Goal: Task Accomplishment & Management: Manage account settings

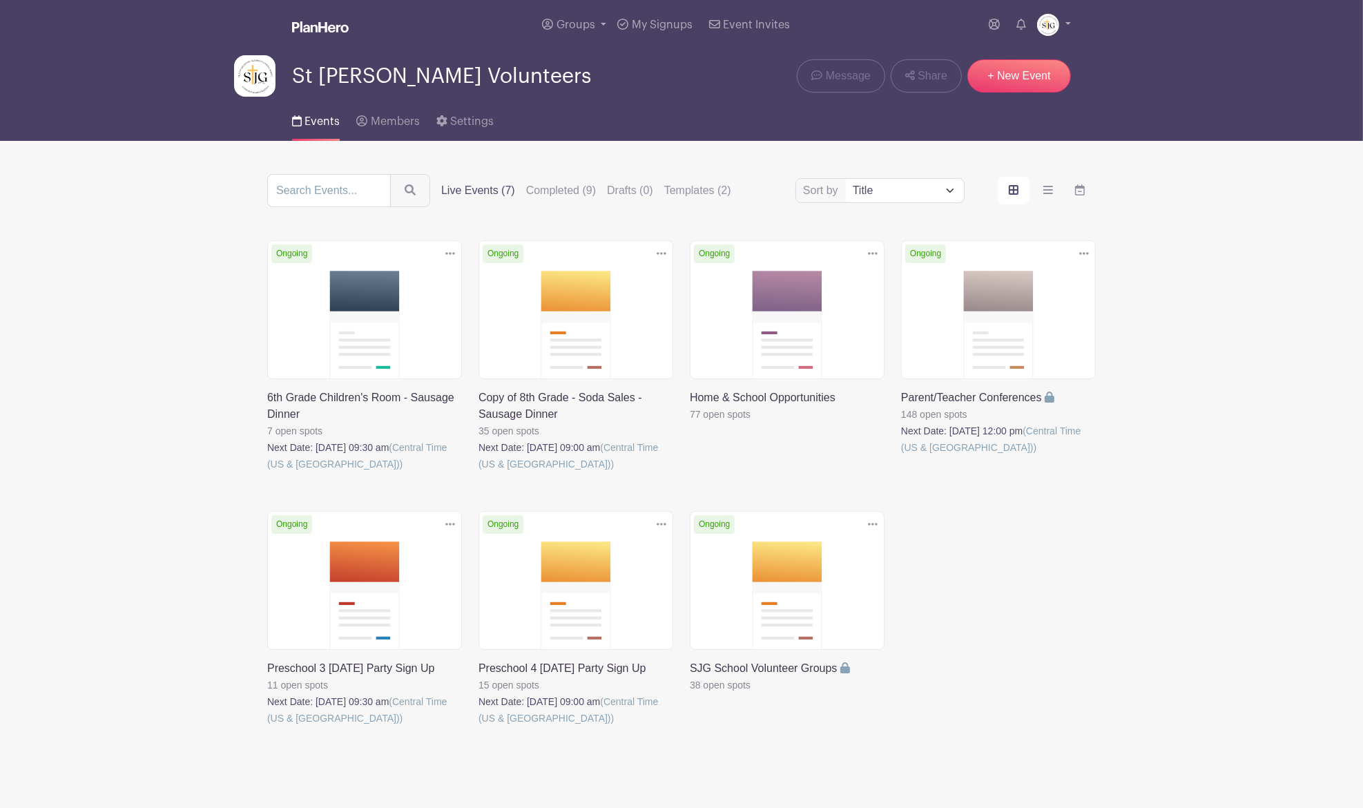
click at [478, 726] on link at bounding box center [478, 726] width 0 height 0
click at [267, 726] on link at bounding box center [267, 726] width 0 height 0
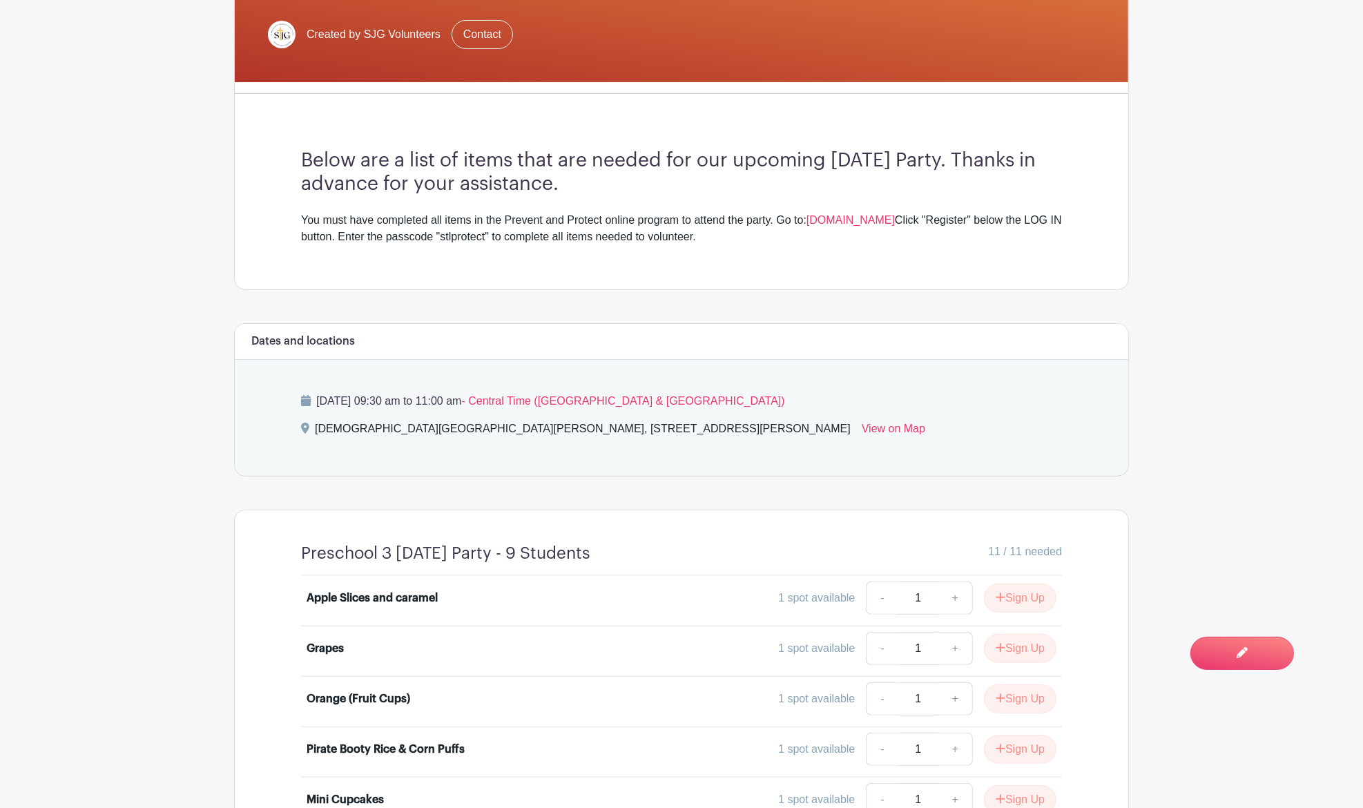
scroll to position [368, 0]
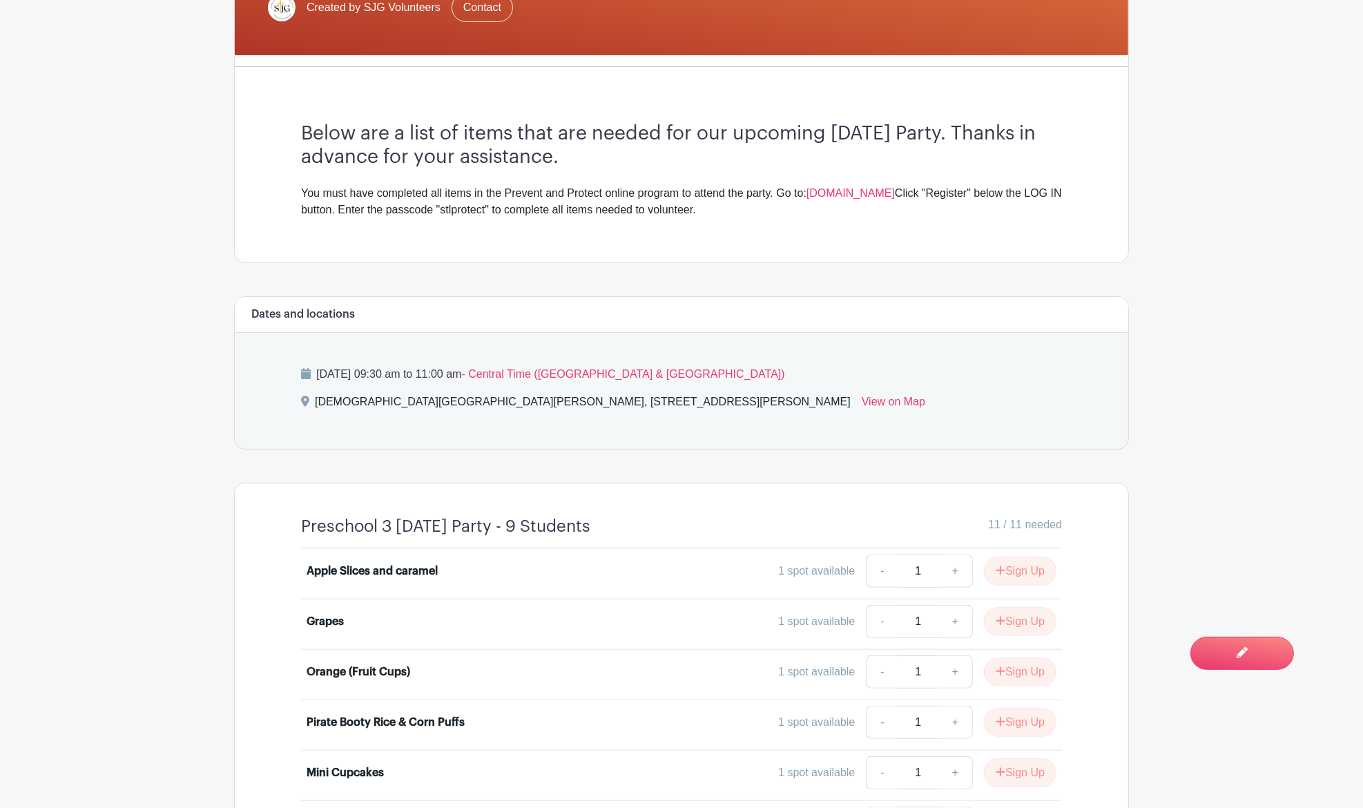
drag, startPoint x: 603, startPoint y: 154, endPoint x: 295, endPoint y: 122, distance: 309.6
click at [295, 122] on div "Below are a list of items that are needed for our upcoming [DATE] Party. Thanks…" at bounding box center [681, 170] width 827 height 184
copy h3 "Below are a list of items that are needed for our upcoming [DATE] Party. Thanks…"
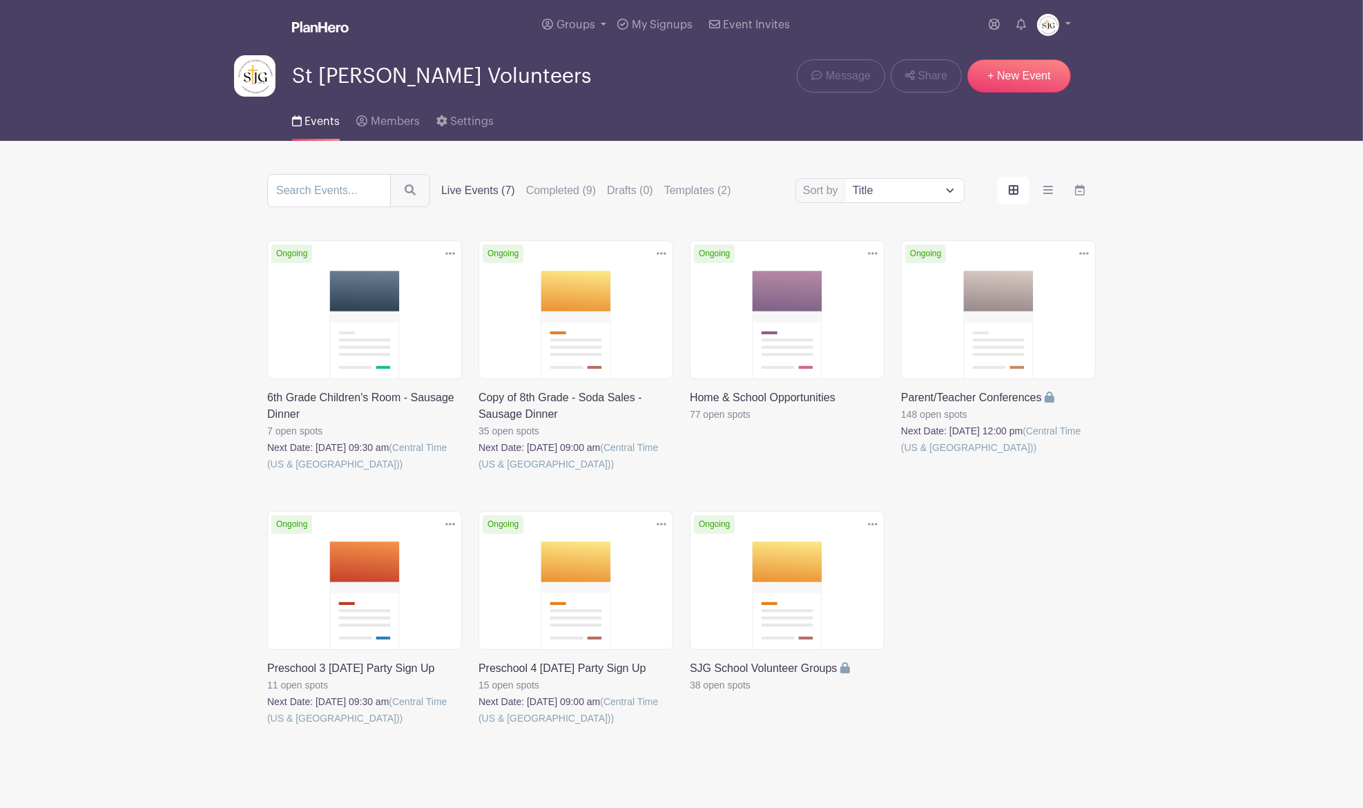
click at [478, 726] on link at bounding box center [478, 726] width 0 height 0
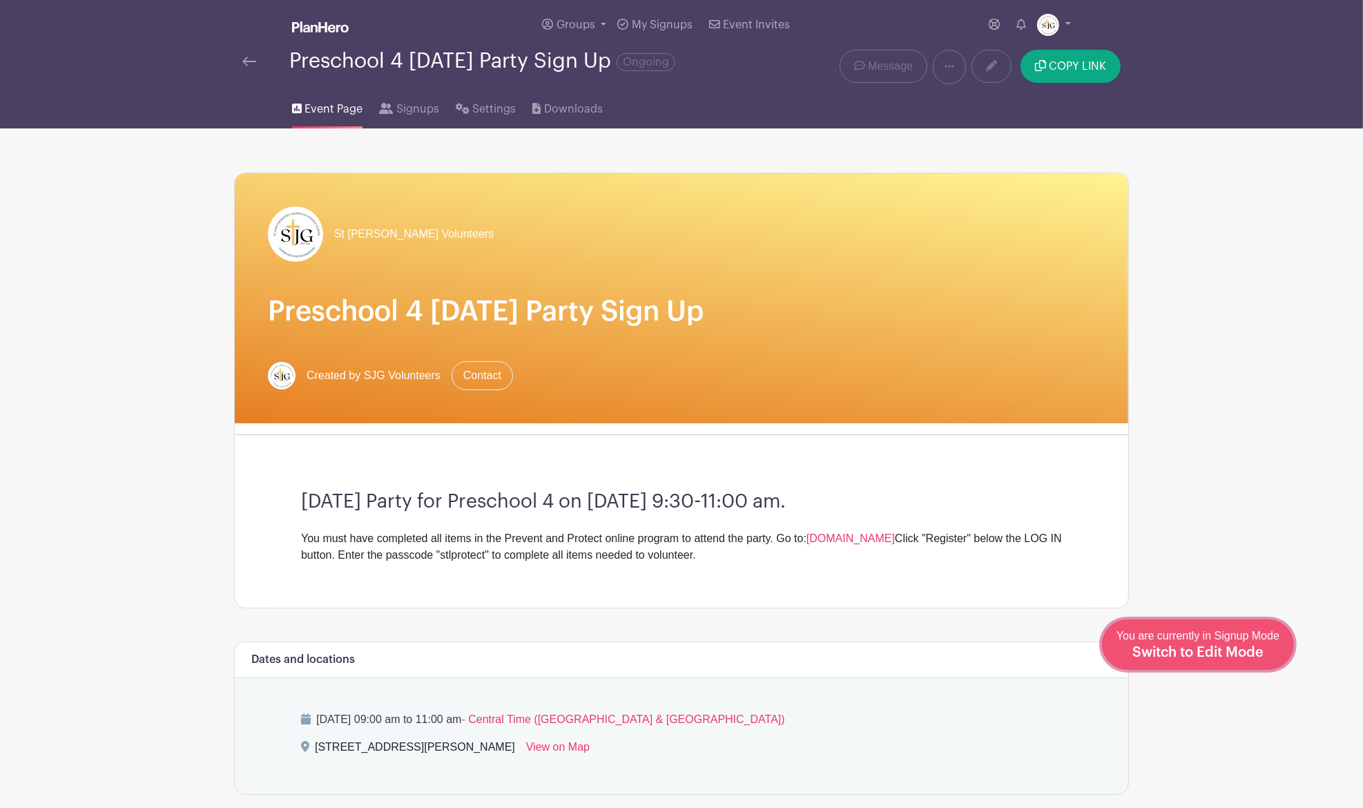
click at [1247, 640] on span "You are currently in Signup Mode Switch to Edit Mode" at bounding box center [1197, 644] width 163 height 29
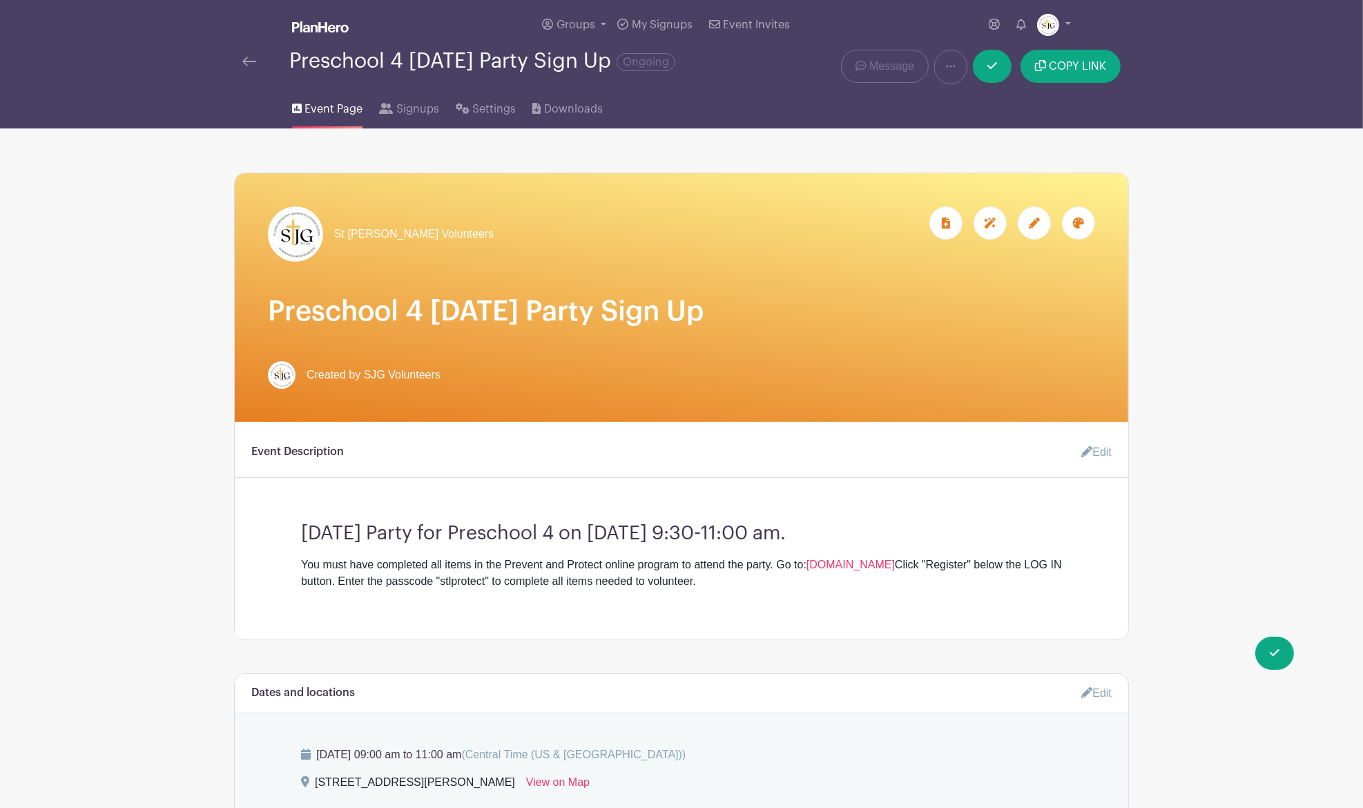
click at [931, 536] on h3 "[DATE] Party for Preschool 4 on [DATE] 9:30-11:00 am." at bounding box center [681, 528] width 761 height 35
click at [1091, 449] on link "Edit" at bounding box center [1090, 452] width 41 height 28
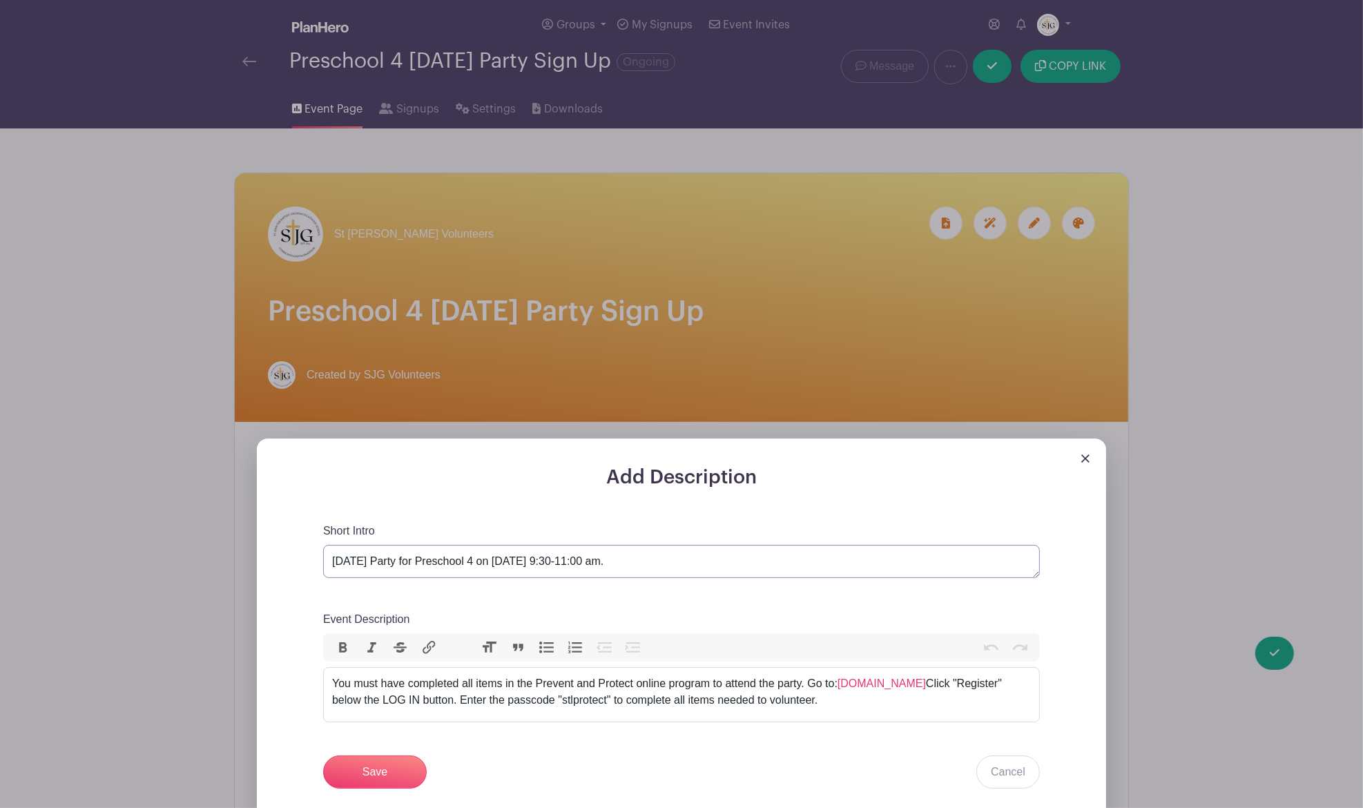
click at [802, 556] on textarea "[DATE] Party for Preschool 4 on [DATE] 9:30-11:00 am." at bounding box center [681, 561] width 717 height 33
paste textarea "Below are a list of items that are needed for our upcoming [DATE] Party. Thanks…"
drag, startPoint x: 574, startPoint y: 569, endPoint x: 416, endPoint y: 572, distance: 157.4
click at [415, 573] on textarea "[DATE] Party for Preschool 4 on [DATE] 9:30-11:00 am." at bounding box center [681, 561] width 717 height 33
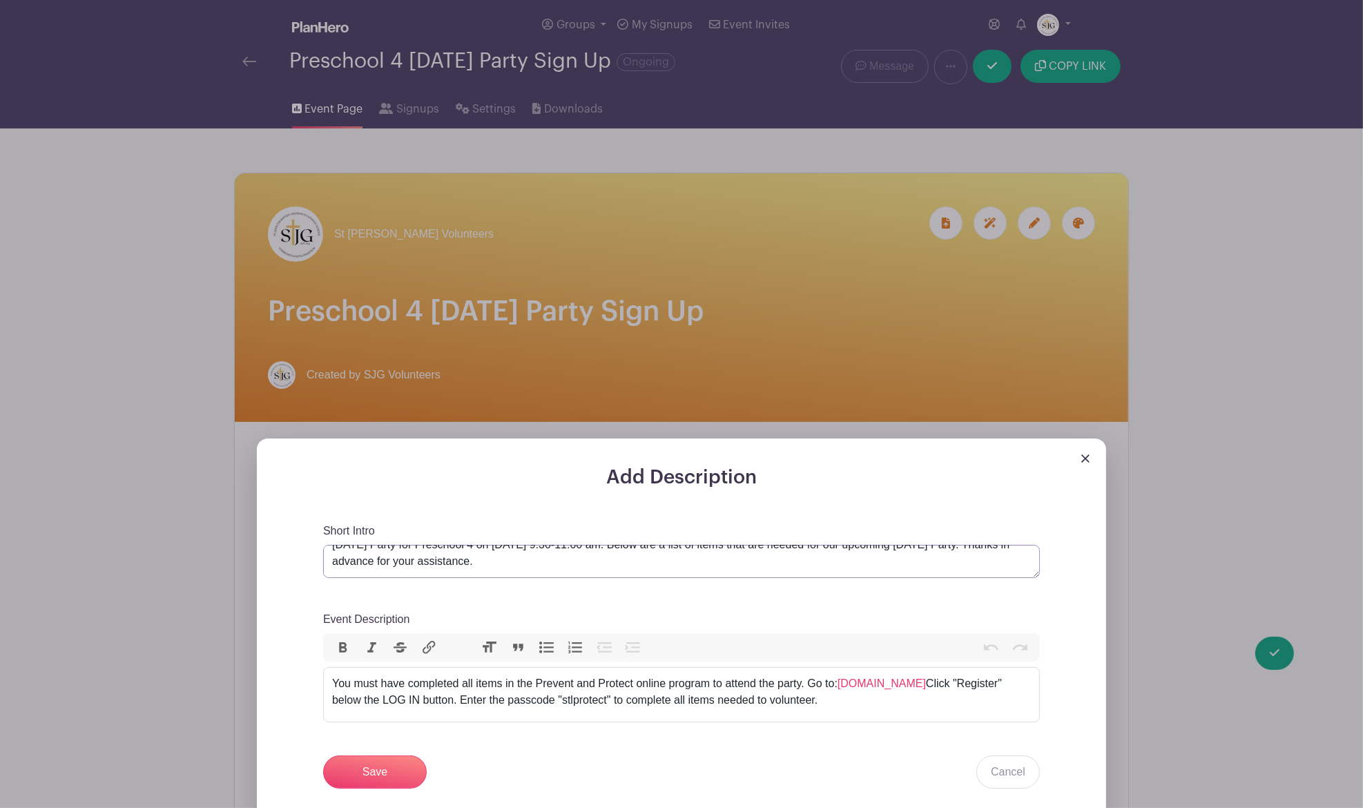
click at [674, 567] on textarea "[DATE] Party for Preschool 4 on [DATE] 9:30-11:00 am." at bounding box center [681, 561] width 717 height 33
type textarea "[DATE] Party for Preschool 4 on [DATE] 9:30-11:00 am. Below are a list of items…"
click at [385, 766] on input "Save" at bounding box center [375, 771] width 104 height 33
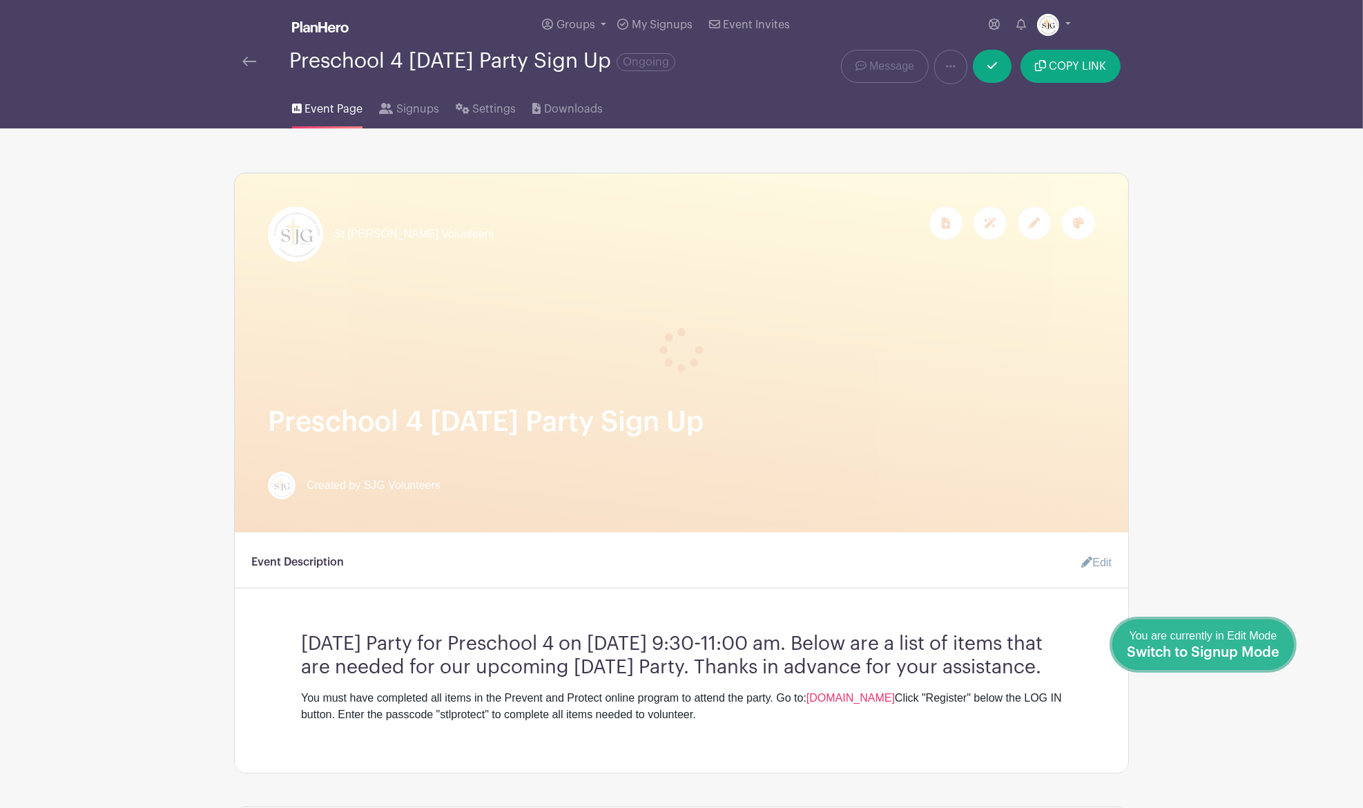
click at [1276, 656] on span "Switch to Signup Mode" at bounding box center [1203, 652] width 153 height 14
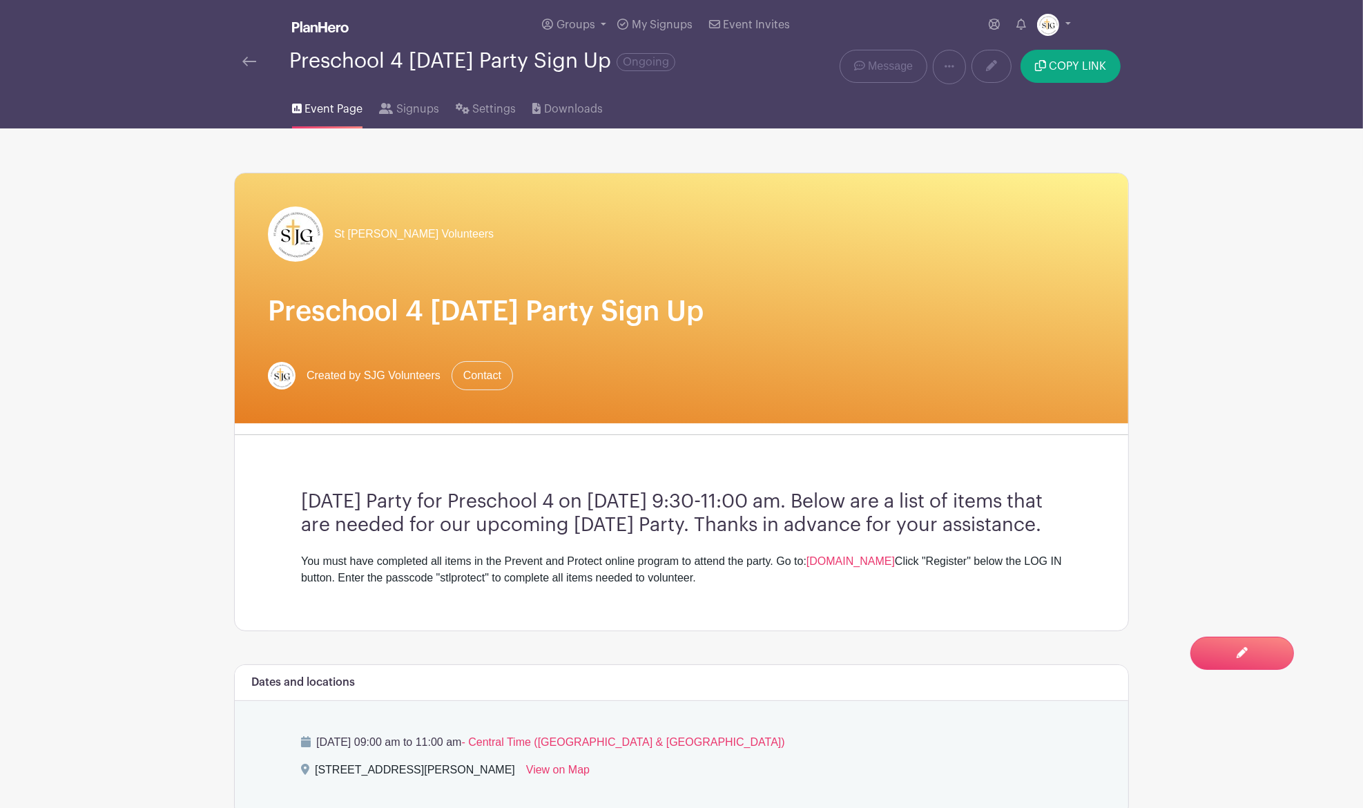
click at [244, 63] on img at bounding box center [249, 62] width 14 height 10
